Goal: Information Seeking & Learning: Learn about a topic

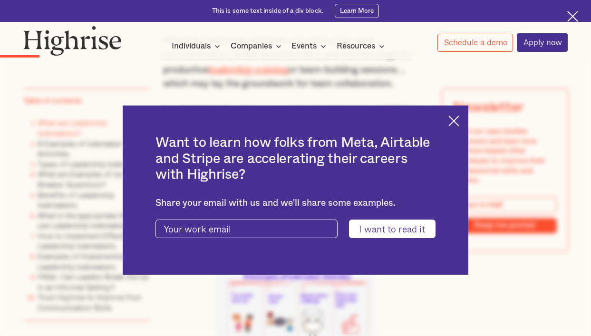
scroll to position [1475, 0]
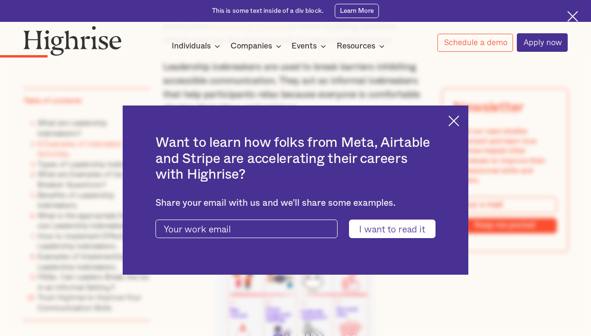
click at [460, 122] on img at bounding box center [454, 121] width 11 height 11
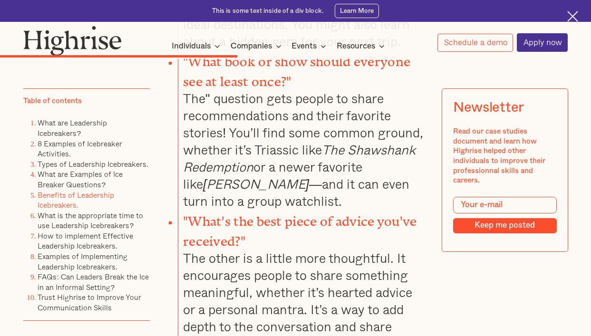
scroll to position [4519, 0]
click at [258, 210] on li ""What's the best piece of advice you've received?" The other is a little more t…" at bounding box center [303, 281] width 250 height 143
click at [244, 215] on strong ""What's the best piece of advice you've received?"" at bounding box center [300, 229] width 234 height 28
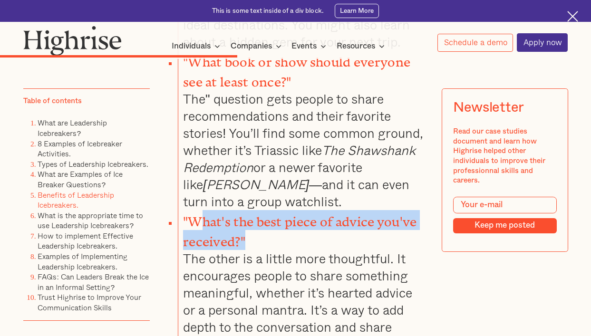
drag, startPoint x: 254, startPoint y: 191, endPoint x: 196, endPoint y: 179, distance: 58.9
click at [196, 210] on li ""What's the best piece of advice you've received?" The other is a little more t…" at bounding box center [303, 281] width 250 height 143
click at [197, 215] on strong ""What's the best piece of advice you've received?"" at bounding box center [300, 229] width 234 height 28
drag, startPoint x: 188, startPoint y: 174, endPoint x: 228, endPoint y: 191, distance: 43.2
click at [228, 215] on strong ""What's the best piece of advice you've received?"" at bounding box center [300, 229] width 234 height 28
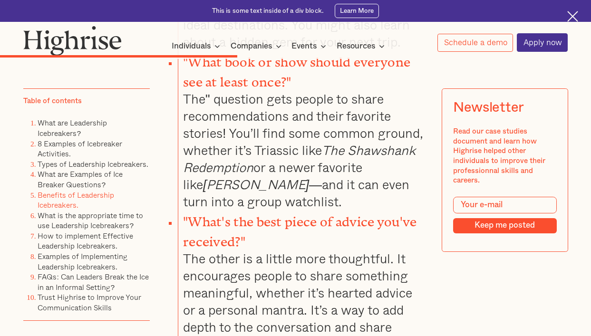
click at [233, 215] on strong ""What's the best piece of advice you've received?"" at bounding box center [300, 229] width 234 height 28
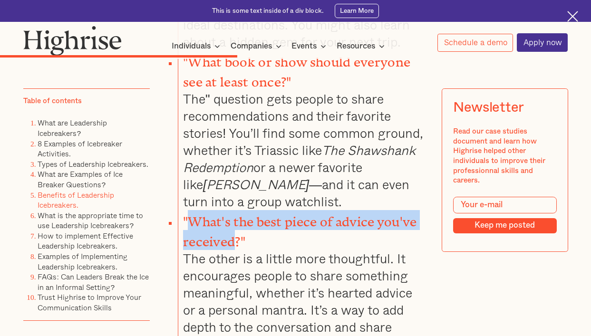
drag, startPoint x: 234, startPoint y: 195, endPoint x: 188, endPoint y: 181, distance: 47.8
click at [188, 215] on strong ""What's the best piece of advice you've received?"" at bounding box center [300, 229] width 234 height 28
copy strong "What's the best piece of advice you've received"
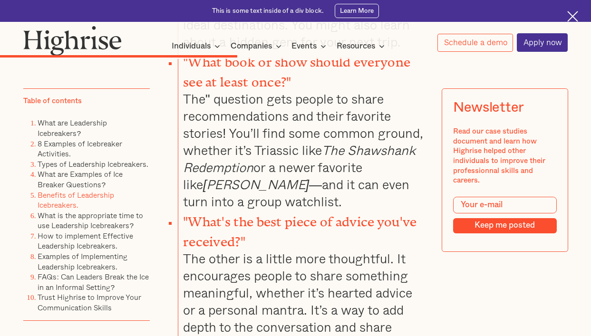
click at [285, 126] on li ""What book or show should everyone see at least once?" The" question gets peopl…" at bounding box center [303, 130] width 250 height 160
